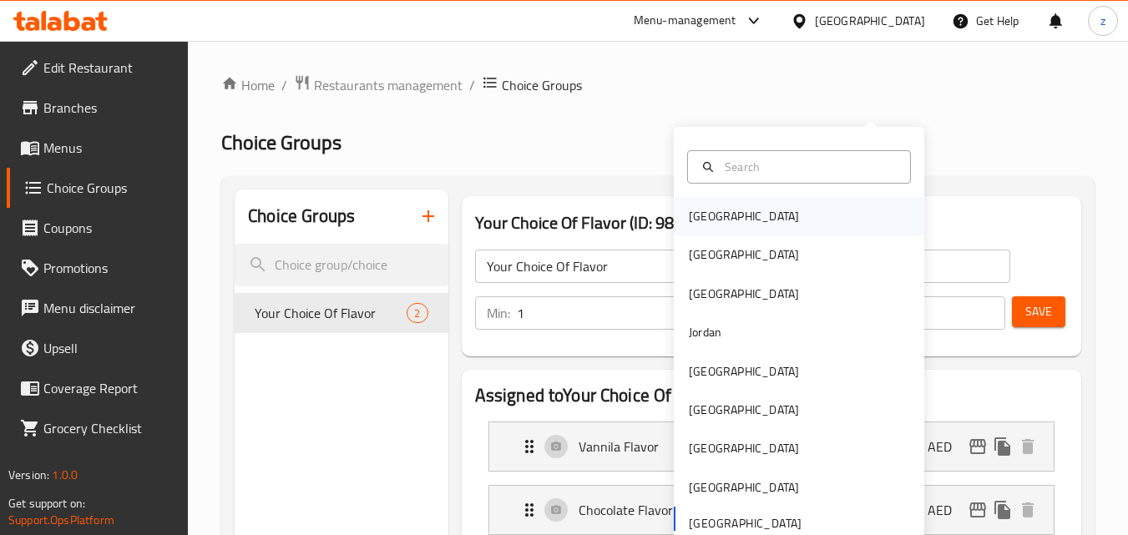
scroll to position [83, 0]
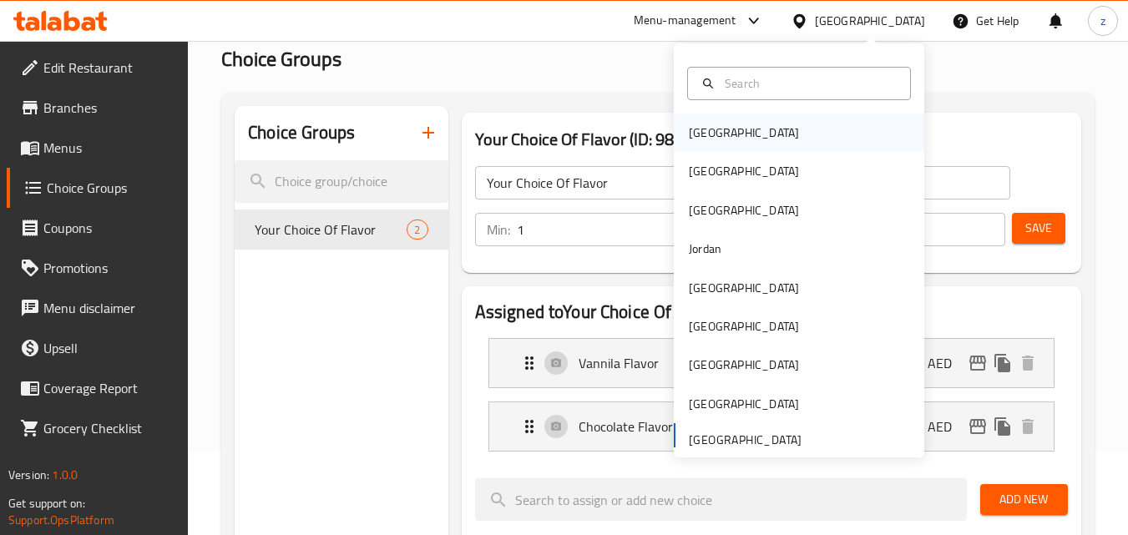
click at [735, 133] on div "Bahrain" at bounding box center [799, 133] width 250 height 38
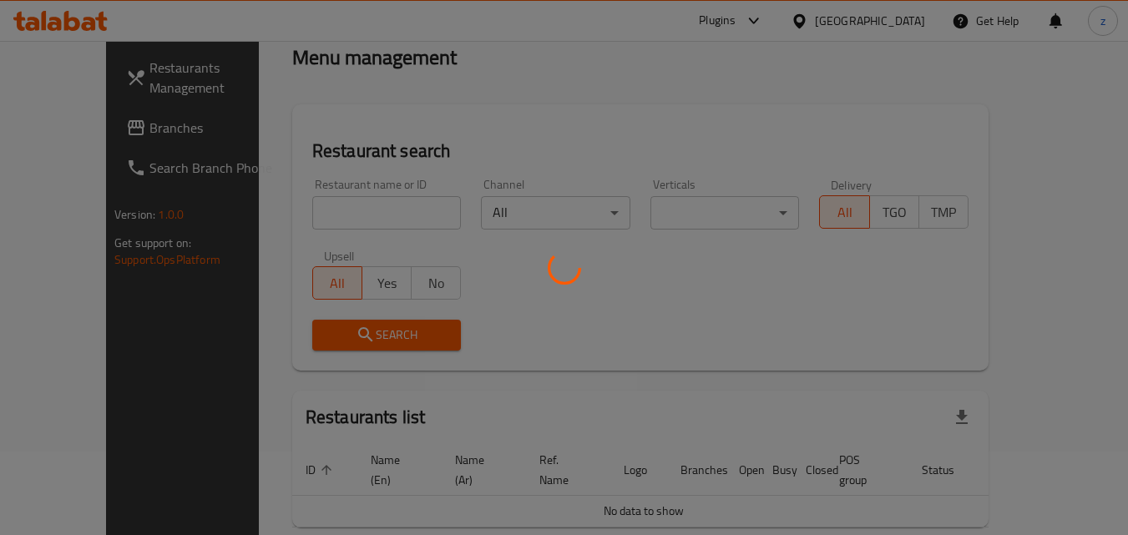
click at [878, 28] on div at bounding box center [564, 267] width 1128 height 535
click at [895, 23] on div at bounding box center [564, 267] width 1128 height 535
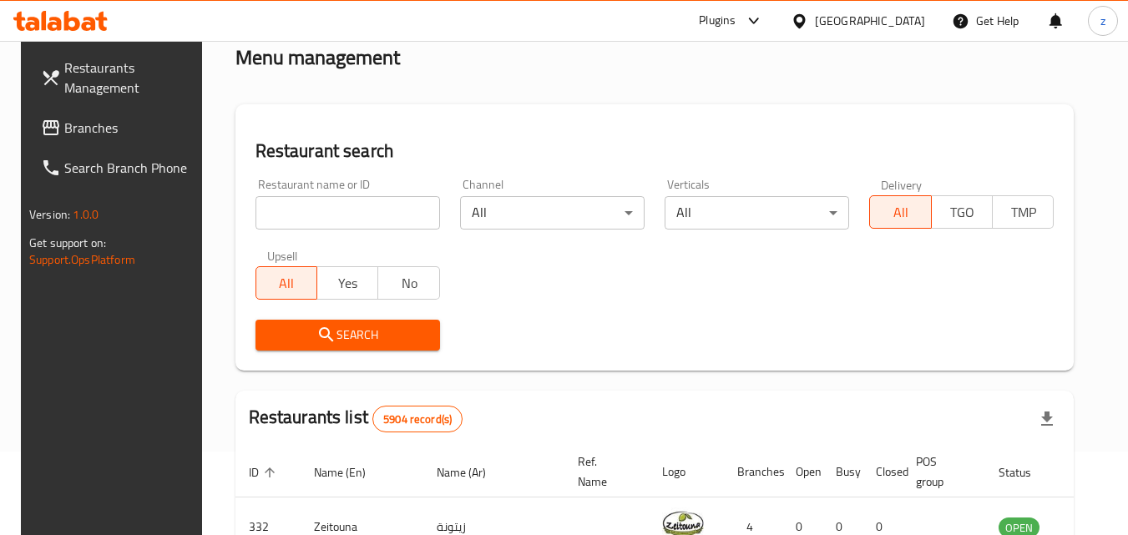
click at [890, 29] on div "Bahrain" at bounding box center [870, 21] width 110 height 18
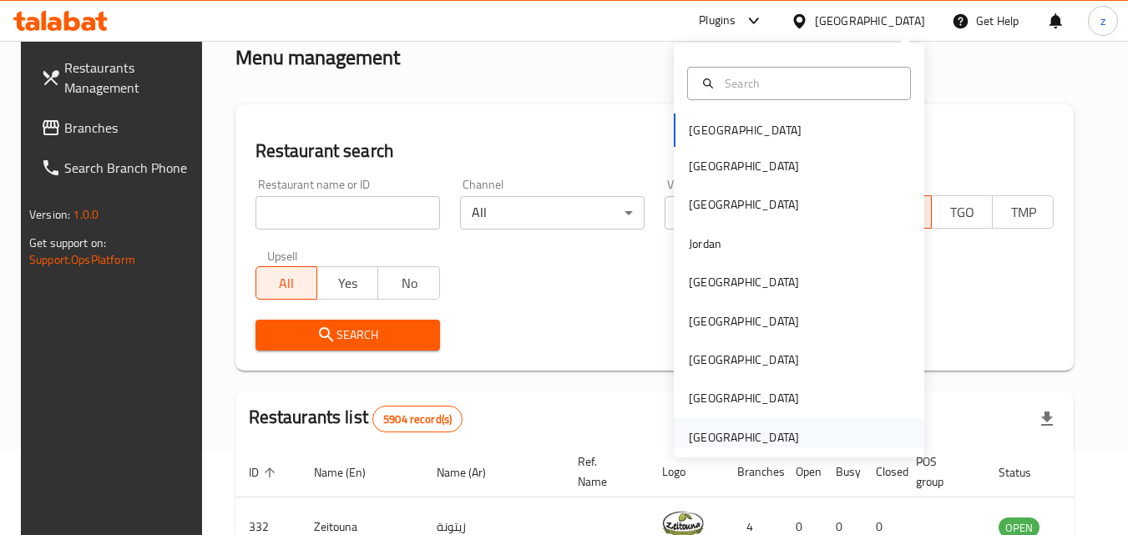
click at [729, 436] on div "[GEOGRAPHIC_DATA]" at bounding box center [744, 437] width 110 height 18
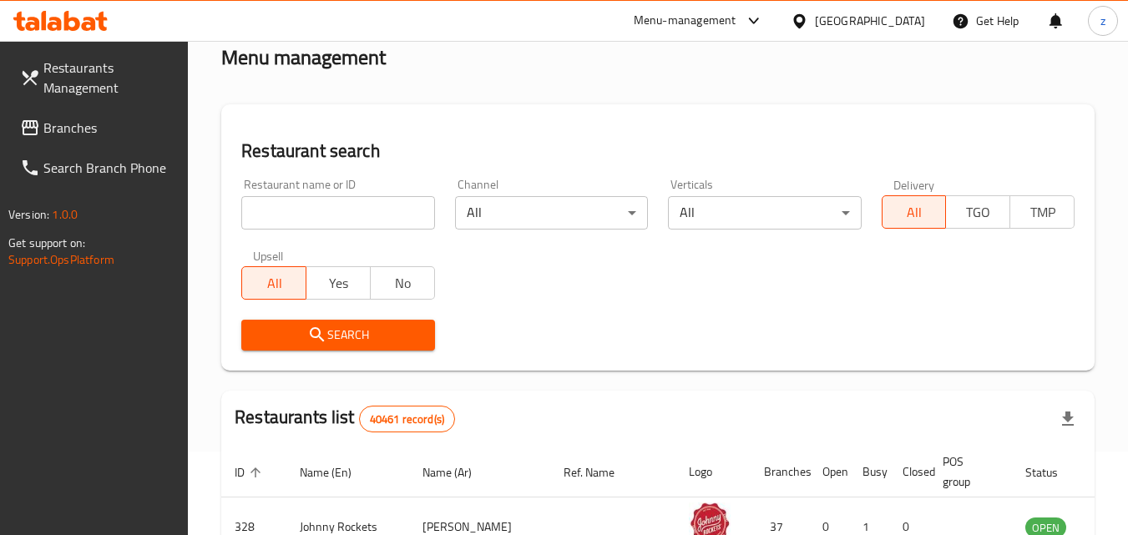
click at [130, 129] on span "Branches" at bounding box center [109, 128] width 132 height 20
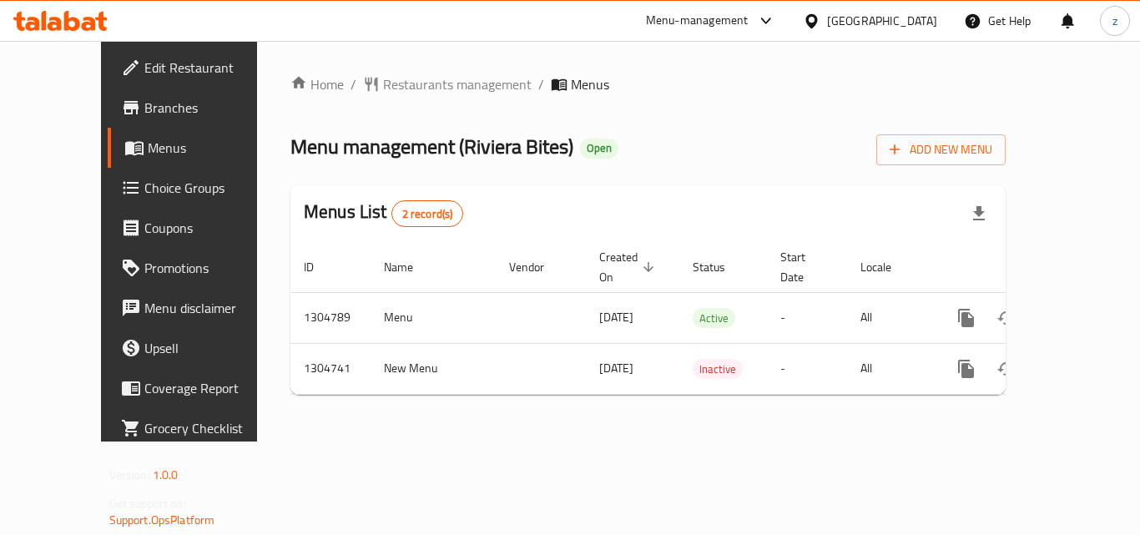
click at [144, 186] on span "Choice Groups" at bounding box center [211, 188] width 134 height 20
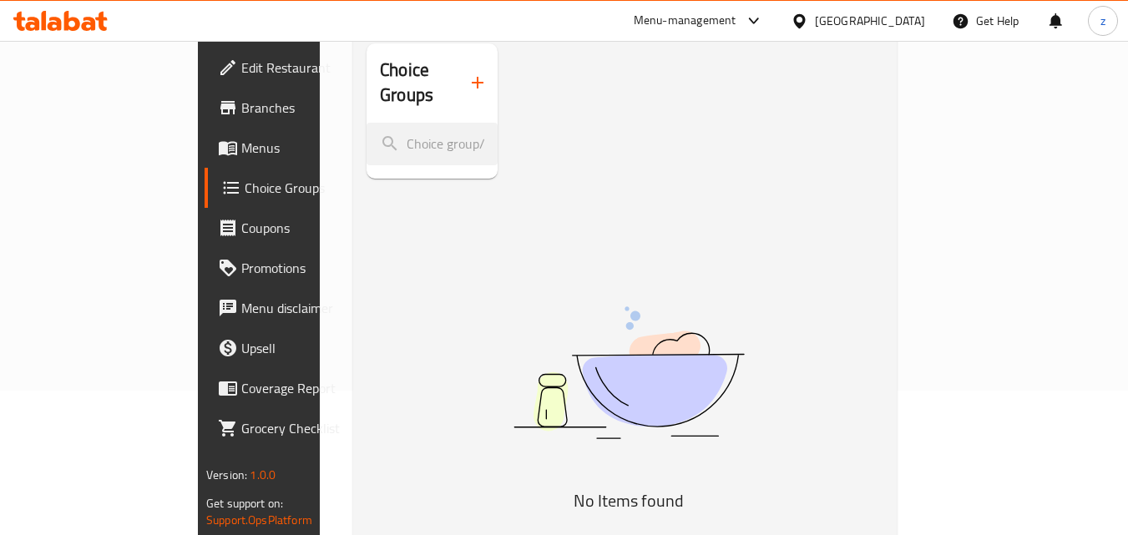
scroll to position [235, 0]
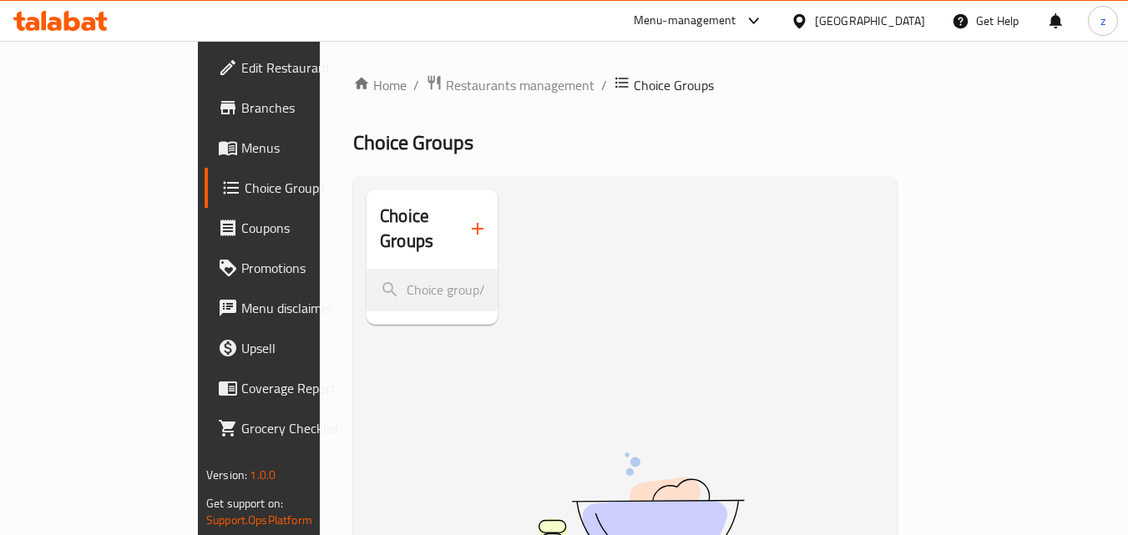
click at [868, 19] on div "[GEOGRAPHIC_DATA]" at bounding box center [870, 21] width 110 height 18
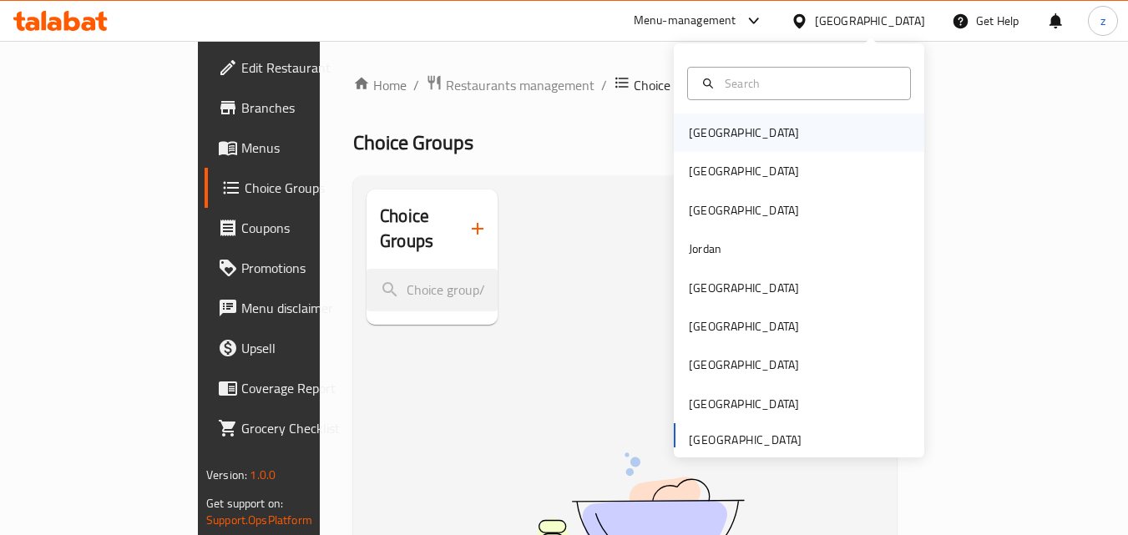
click at [701, 133] on div "Bahrain" at bounding box center [744, 133] width 110 height 18
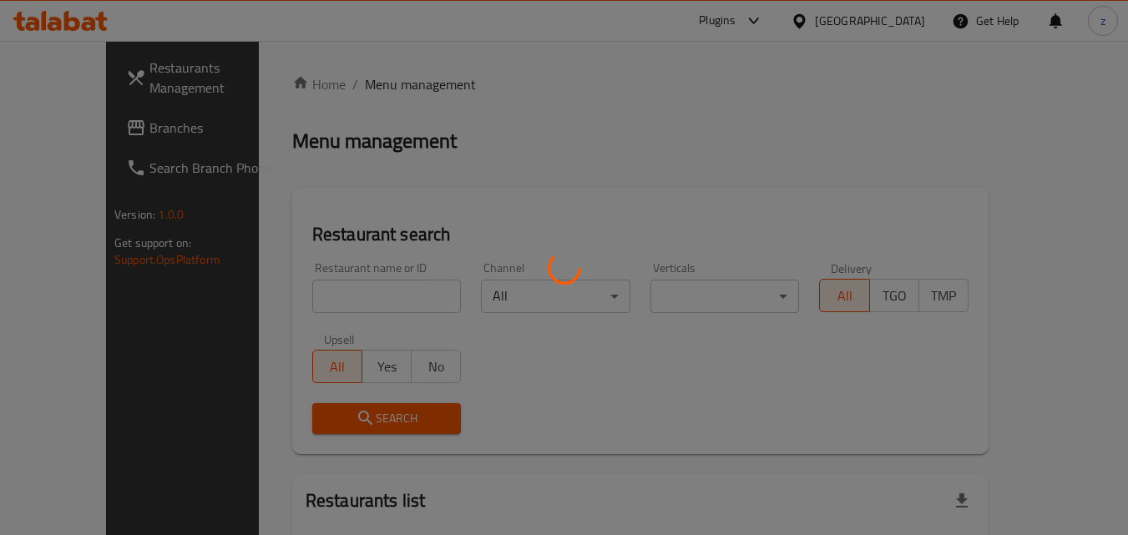
click at [891, 107] on div at bounding box center [564, 267] width 1128 height 535
click at [892, 107] on div at bounding box center [564, 267] width 1128 height 535
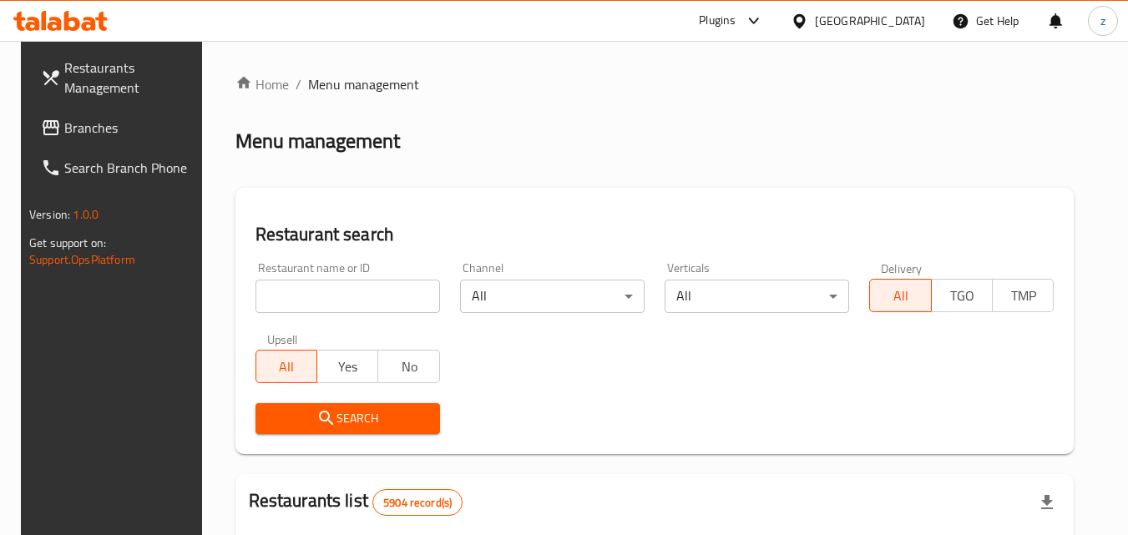
click at [912, 22] on div "Bahrain" at bounding box center [870, 21] width 110 height 18
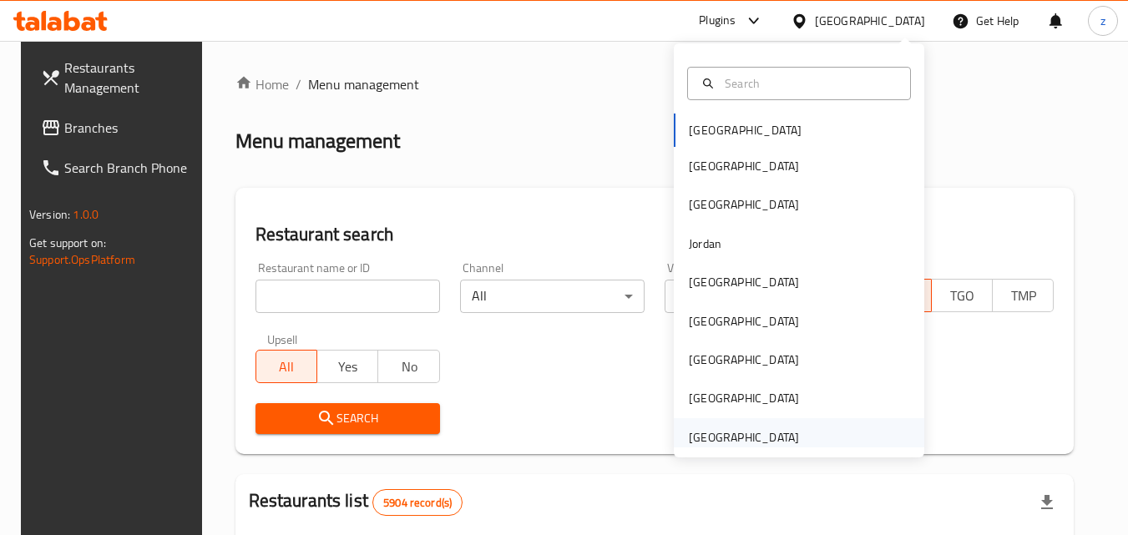
click at [719, 445] on div "[GEOGRAPHIC_DATA]" at bounding box center [744, 437] width 110 height 18
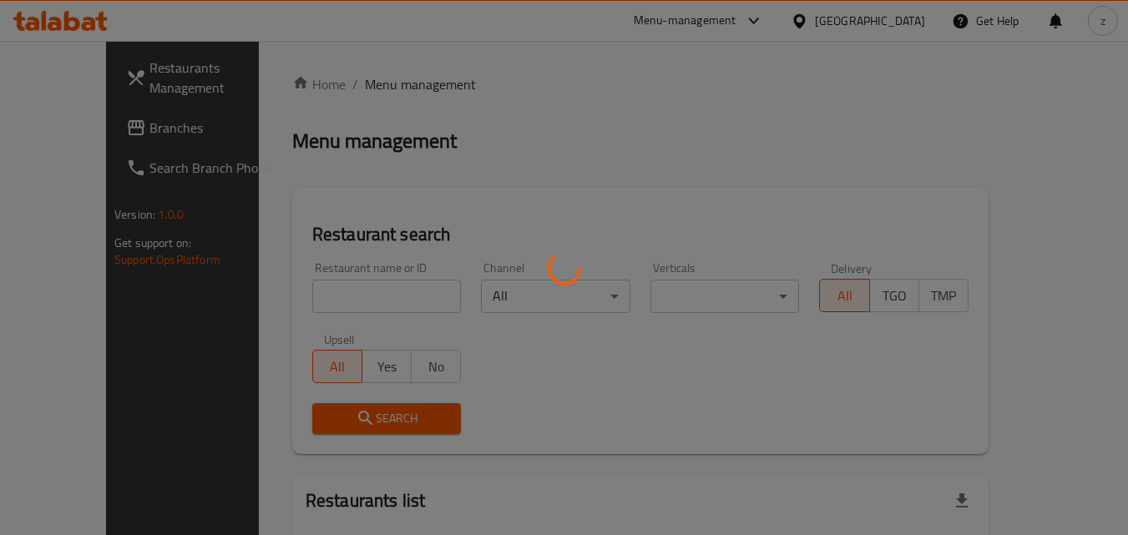
click at [538, 95] on div at bounding box center [564, 267] width 1128 height 535
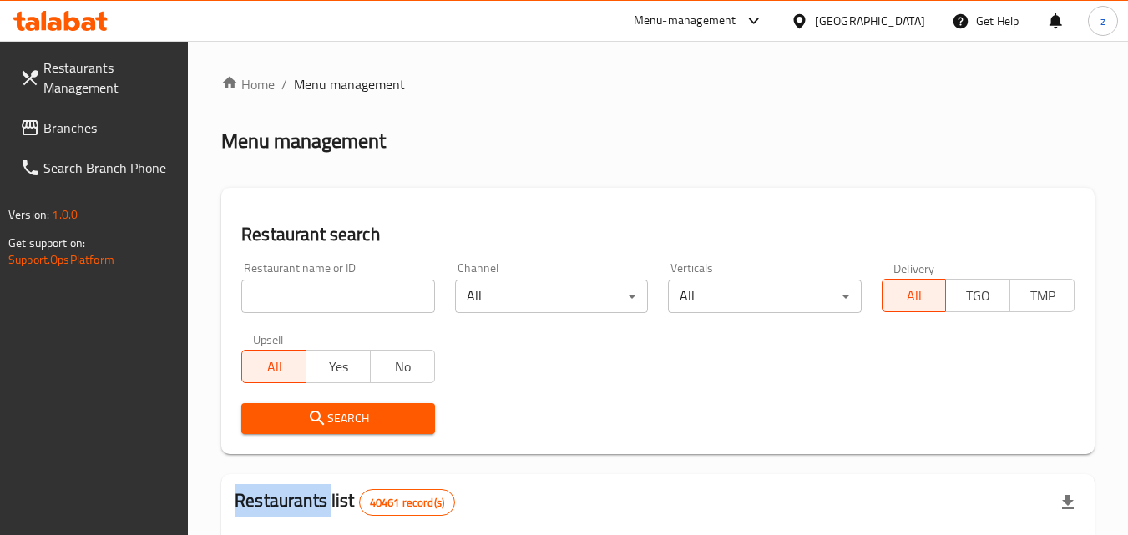
click at [134, 138] on link "Branches" at bounding box center [98, 128] width 182 height 40
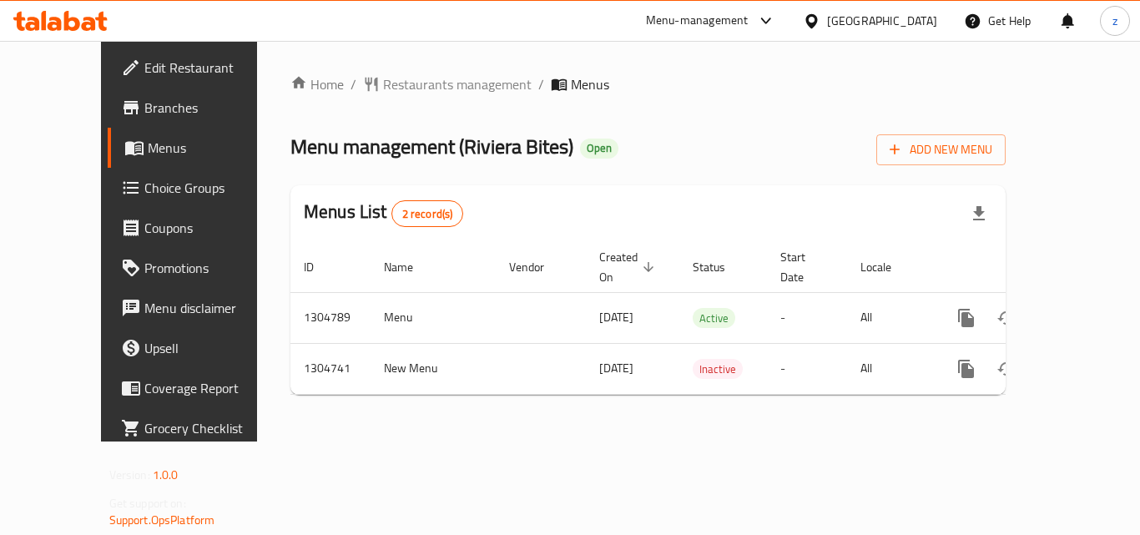
click at [144, 192] on span "Choice Groups" at bounding box center [211, 188] width 134 height 20
